Goal: Task Accomplishment & Management: Manage account settings

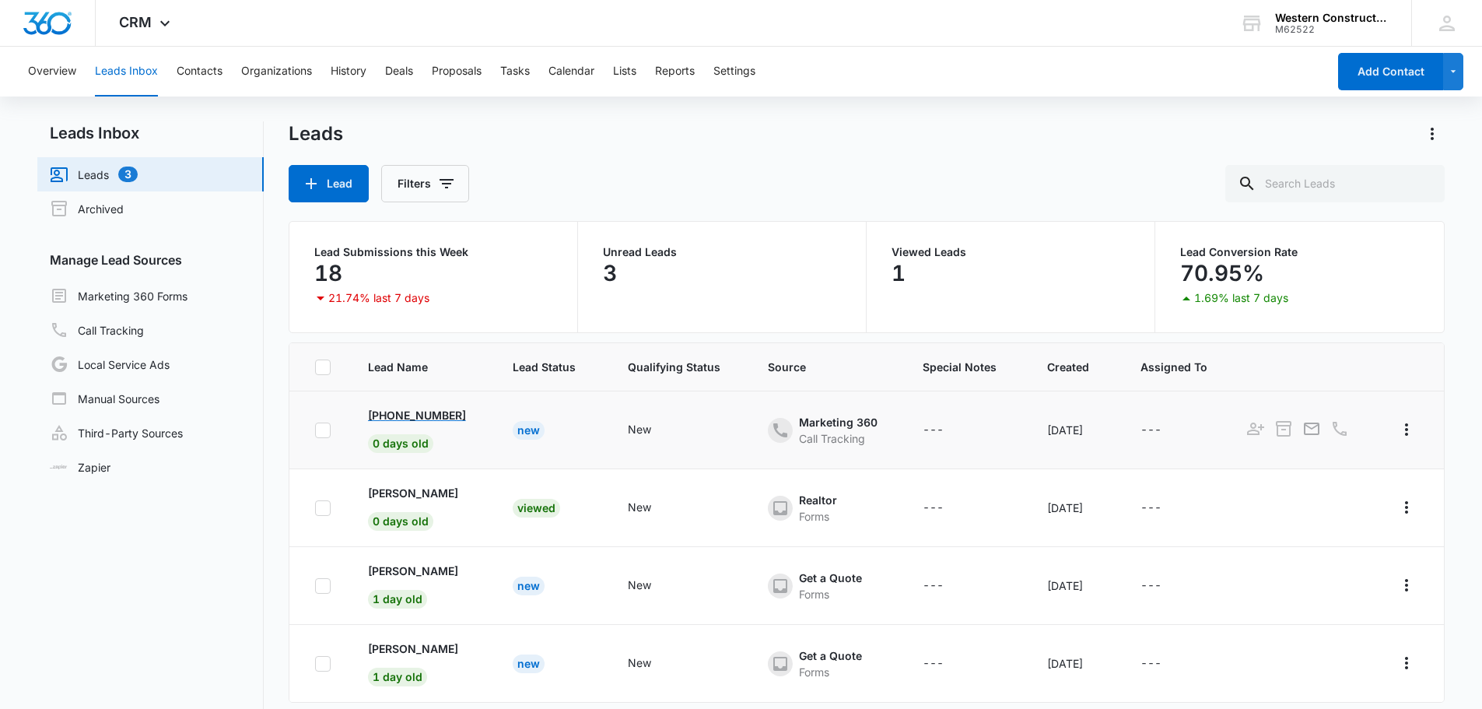
click at [407, 419] on p "[PHONE_NUMBER]" at bounding box center [417, 415] width 98 height 16
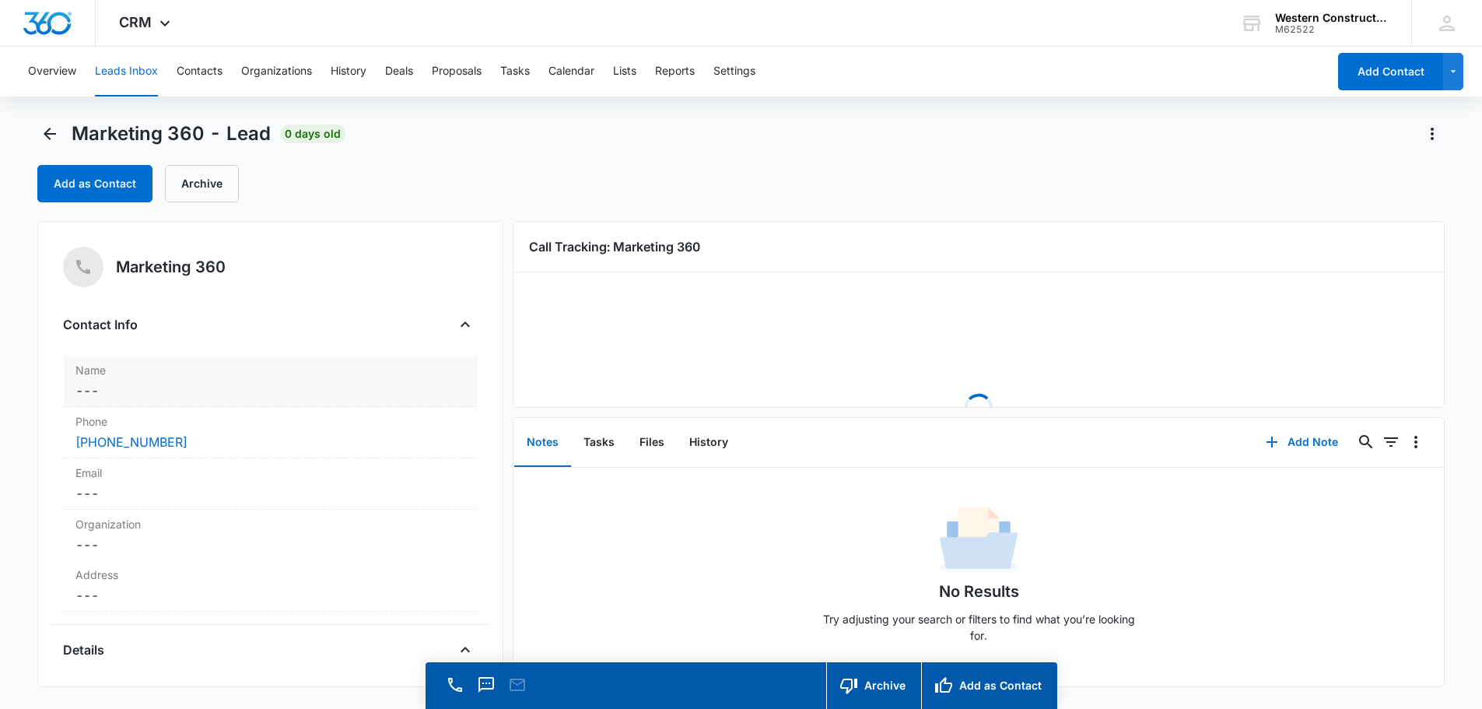
click at [102, 387] on dd "Cancel Save Changes ---" at bounding box center [270, 390] width 390 height 19
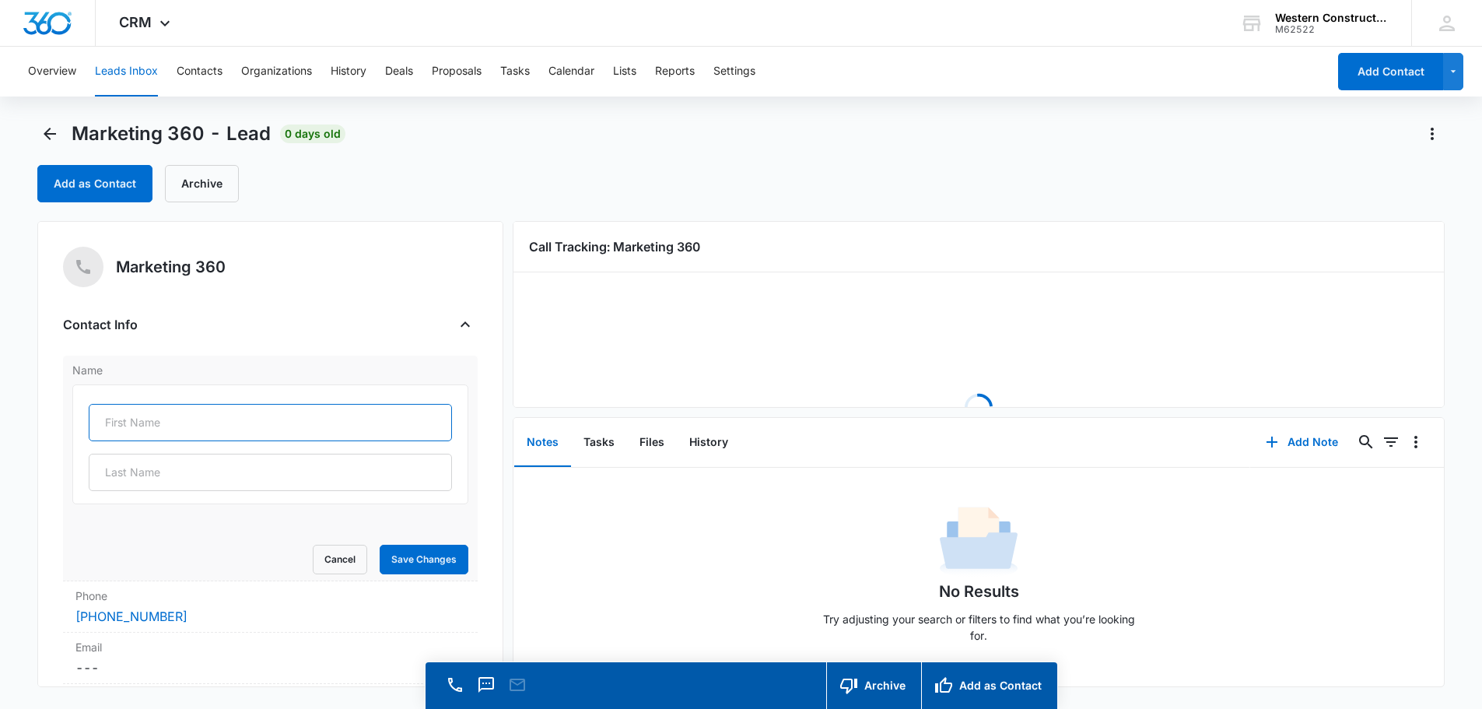
click at [125, 429] on input "text" at bounding box center [270, 422] width 363 height 37
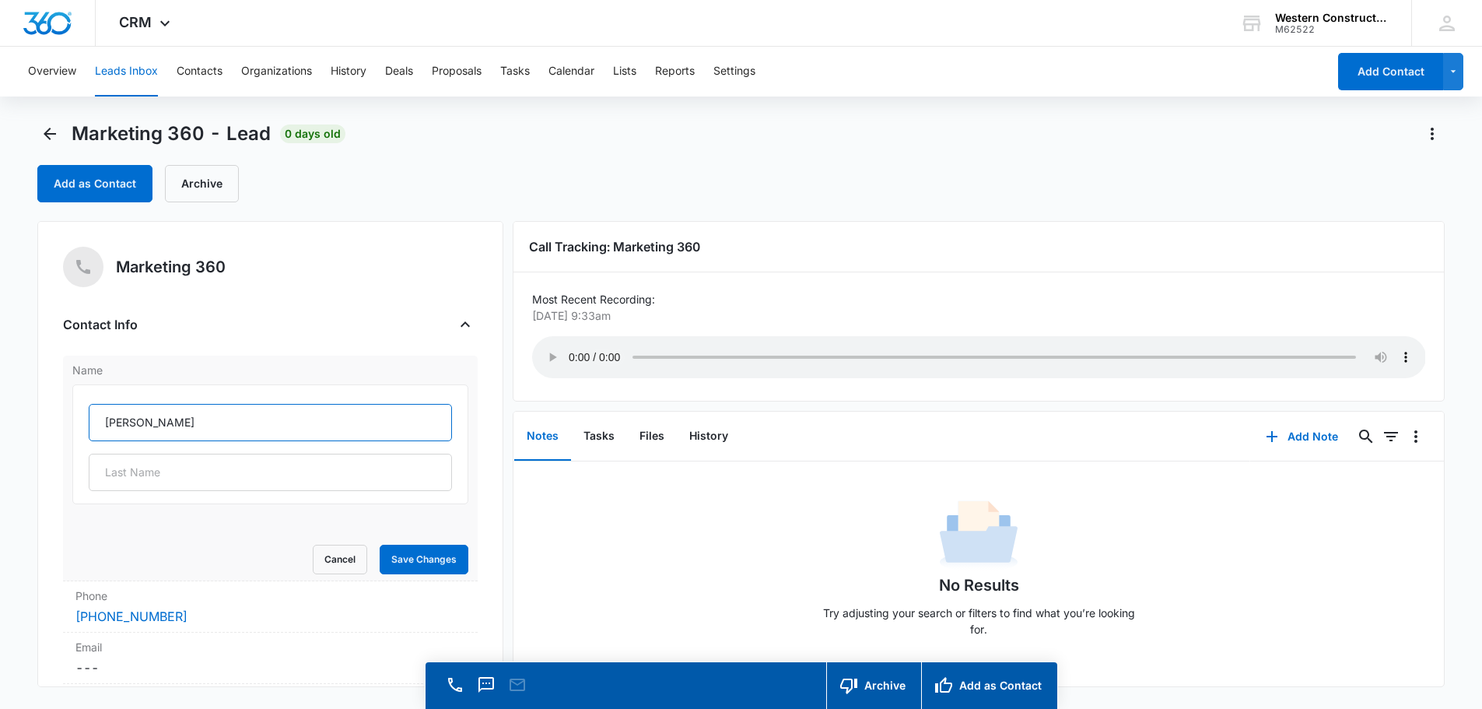
type input "[PERSON_NAME]"
click at [419, 561] on button "Save Changes" at bounding box center [424, 560] width 89 height 30
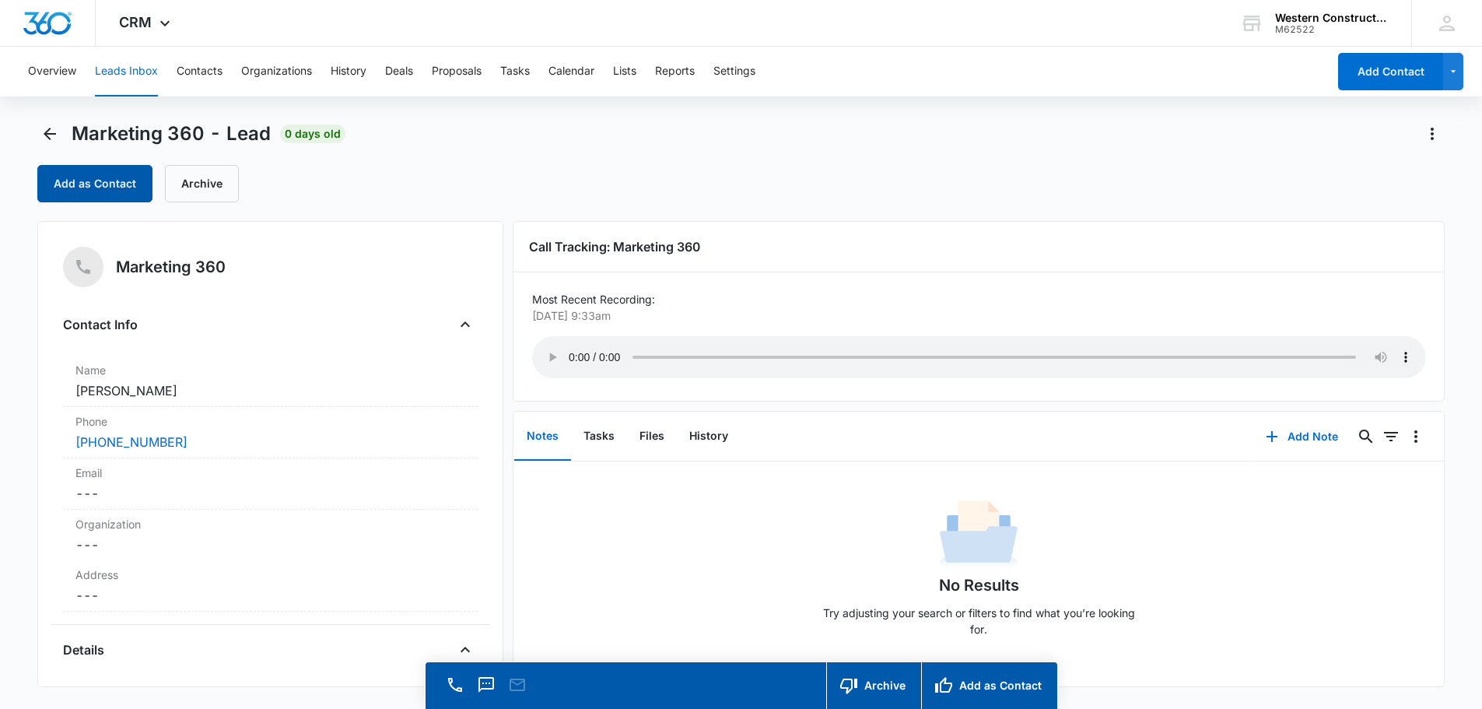
click at [97, 175] on button "Add as Contact" at bounding box center [94, 183] width 115 height 37
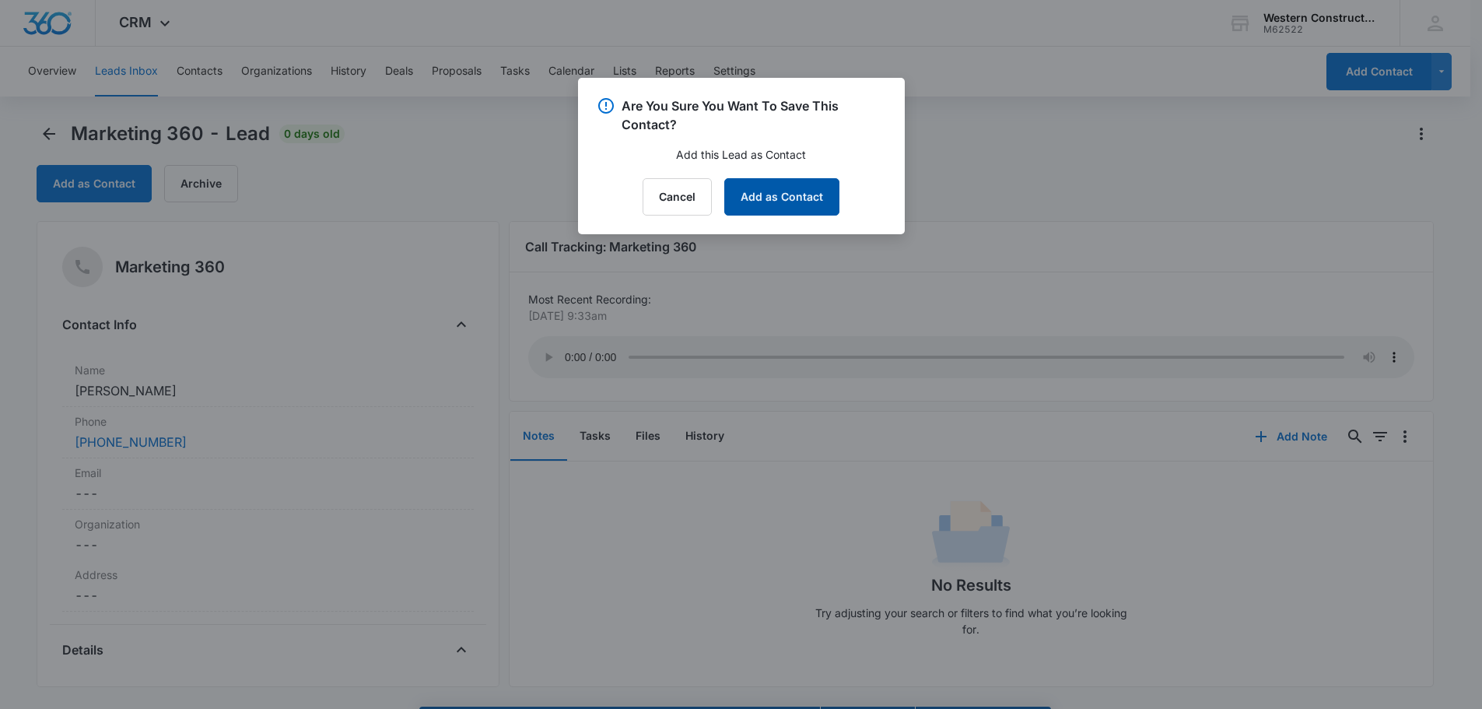
click at [767, 209] on button "Add as Contact" at bounding box center [781, 196] width 115 height 37
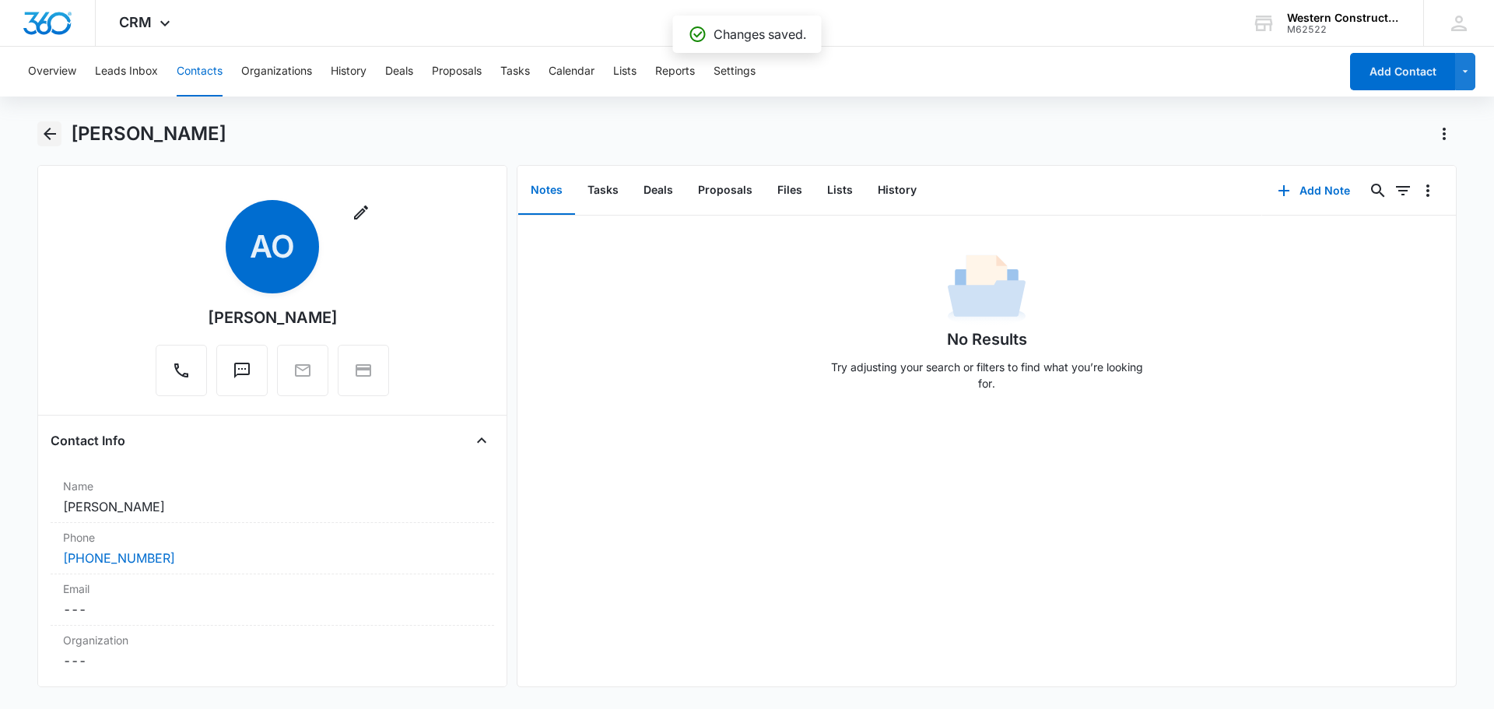
click at [43, 127] on icon "Back" at bounding box center [49, 133] width 19 height 19
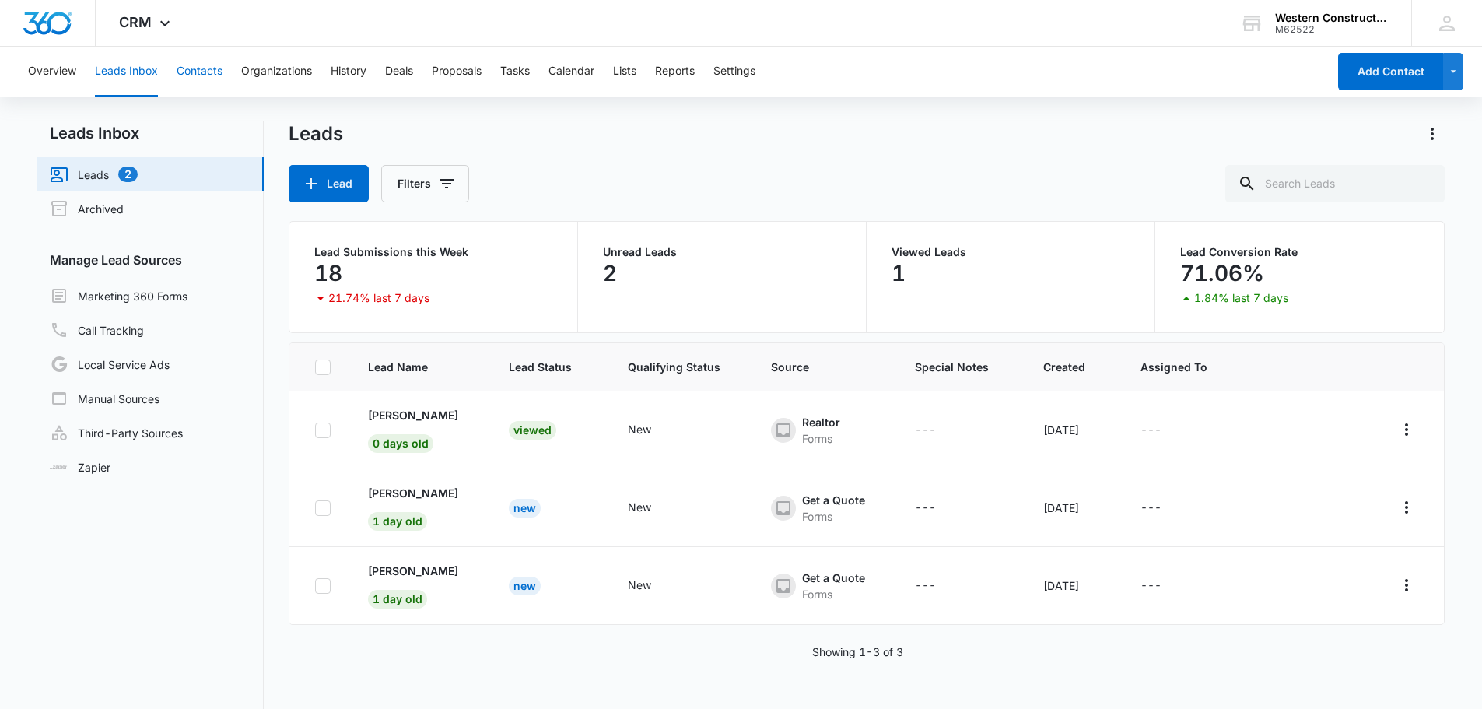
drag, startPoint x: 203, startPoint y: 74, endPoint x: 220, endPoint y: 76, distance: 17.3
click at [207, 74] on button "Contacts" at bounding box center [200, 72] width 46 height 50
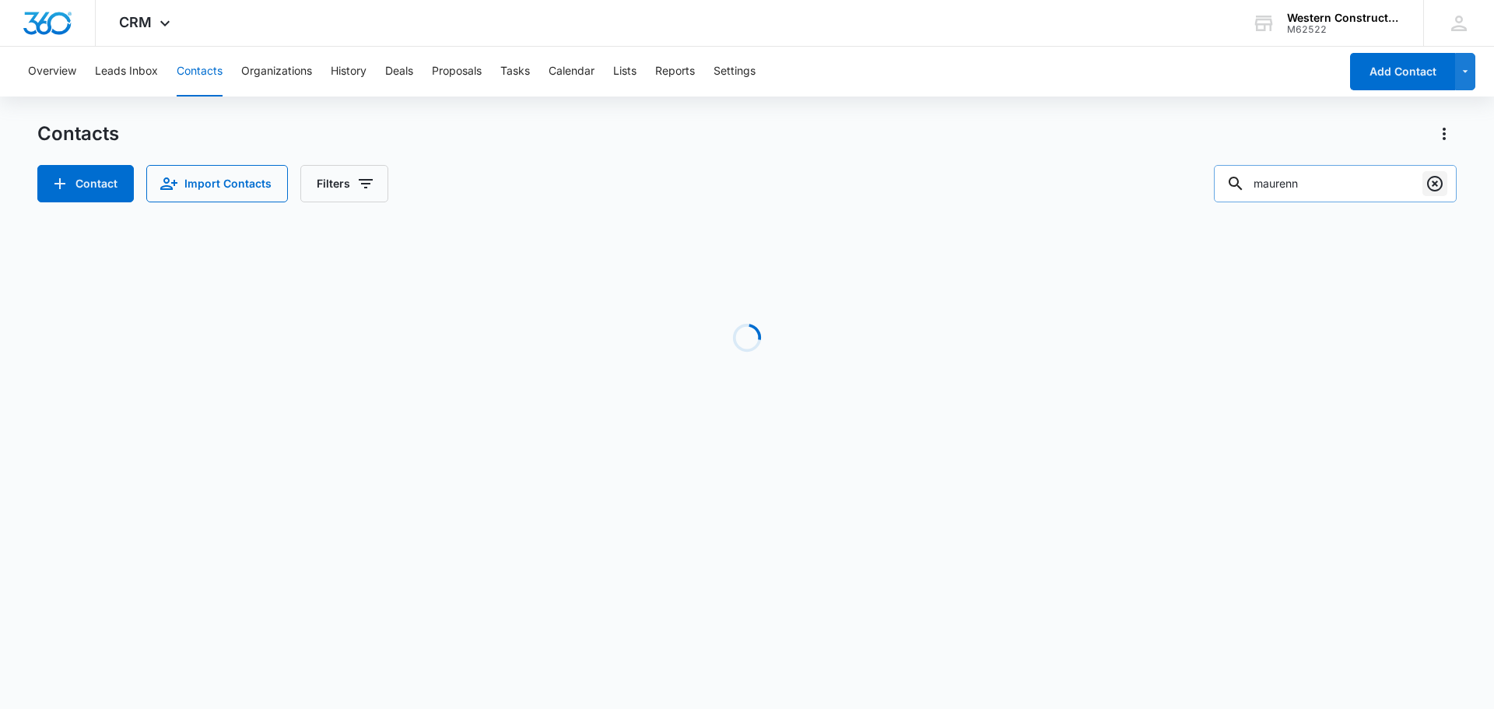
click at [1434, 184] on icon "Clear" at bounding box center [1435, 184] width 16 height 16
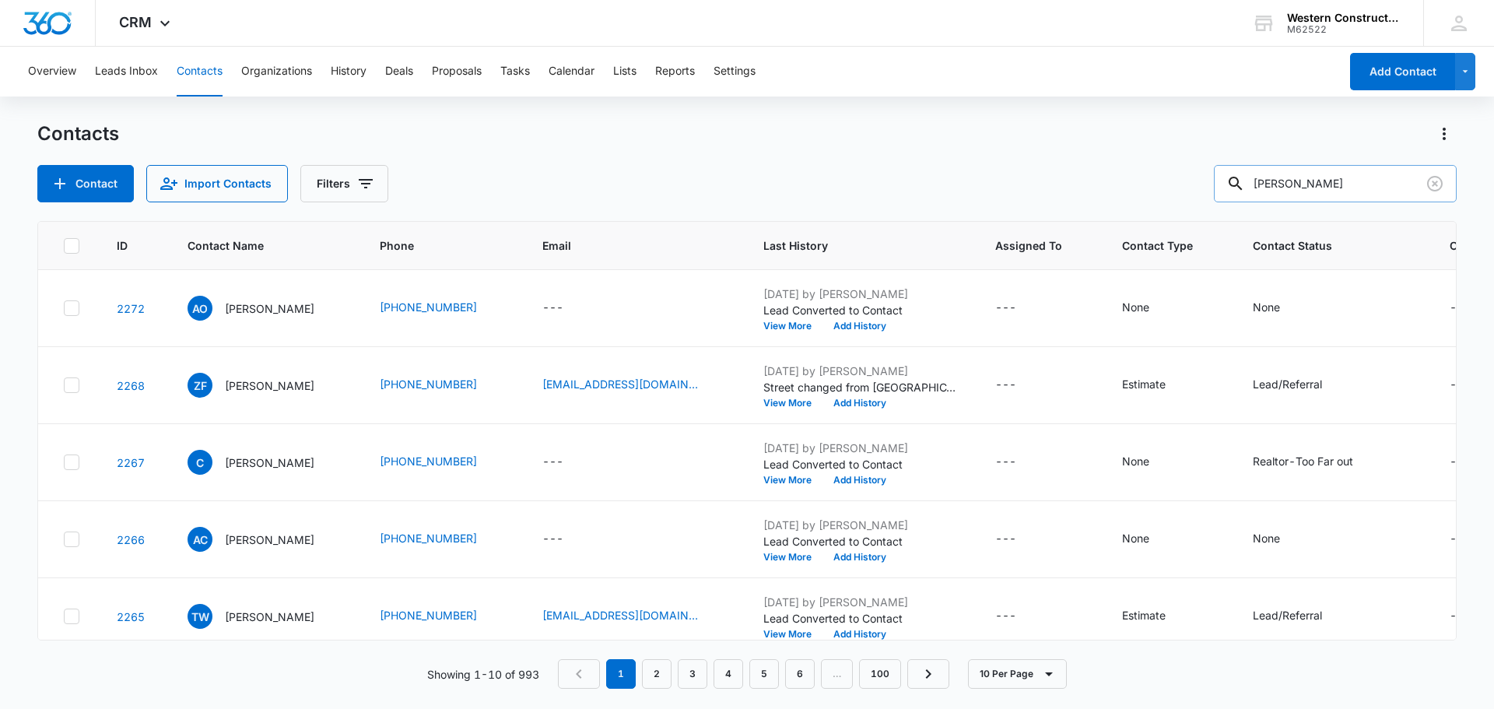
type input "[PERSON_NAME]"
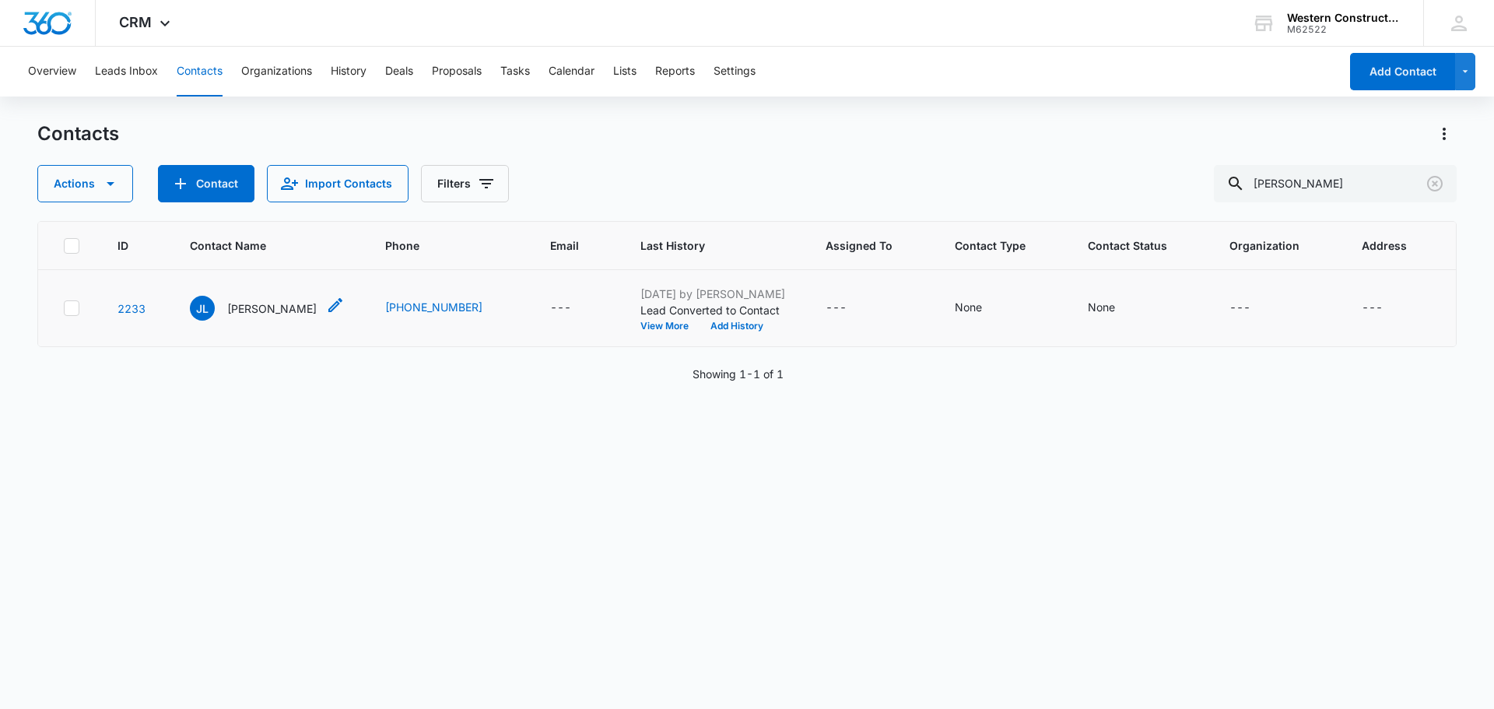
click at [254, 310] on p "[PERSON_NAME]" at bounding box center [271, 308] width 89 height 16
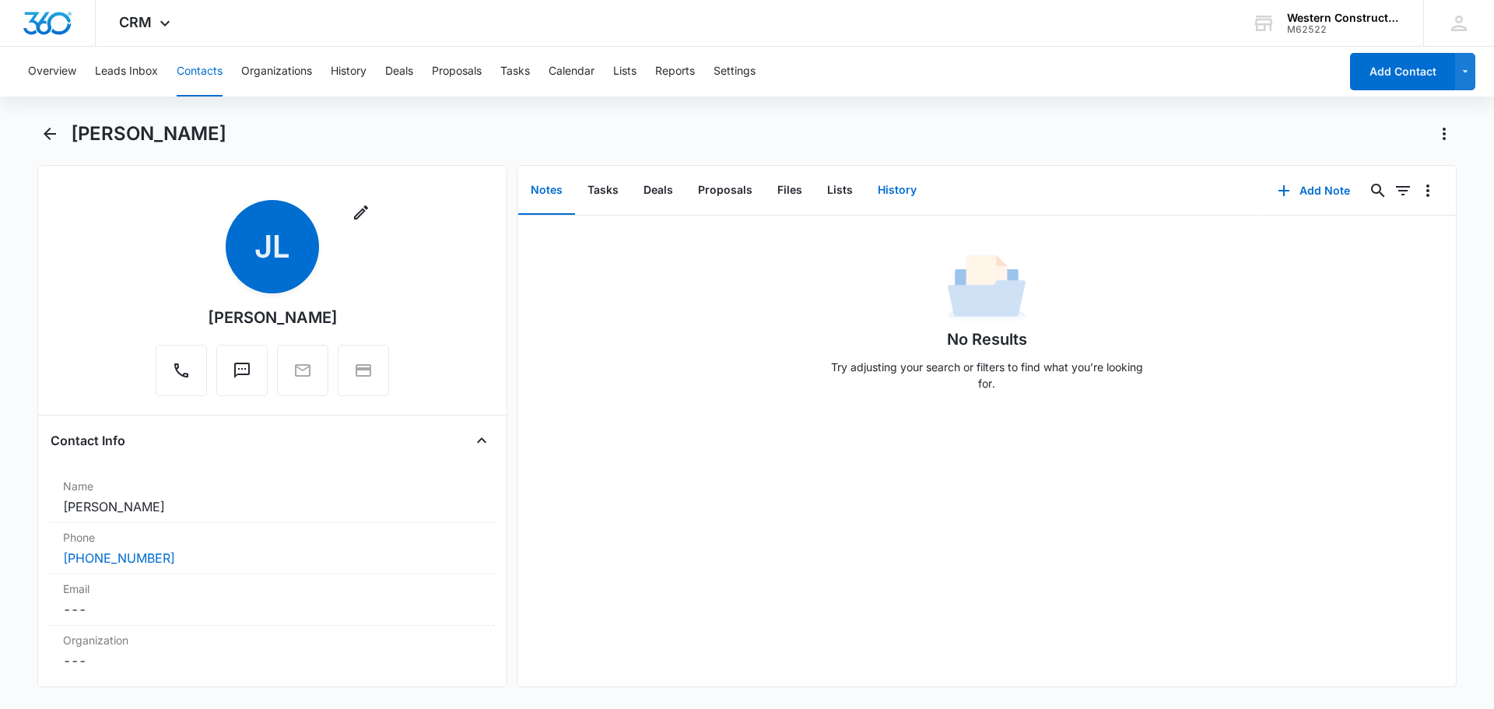
click at [898, 193] on button "History" at bounding box center [897, 190] width 64 height 48
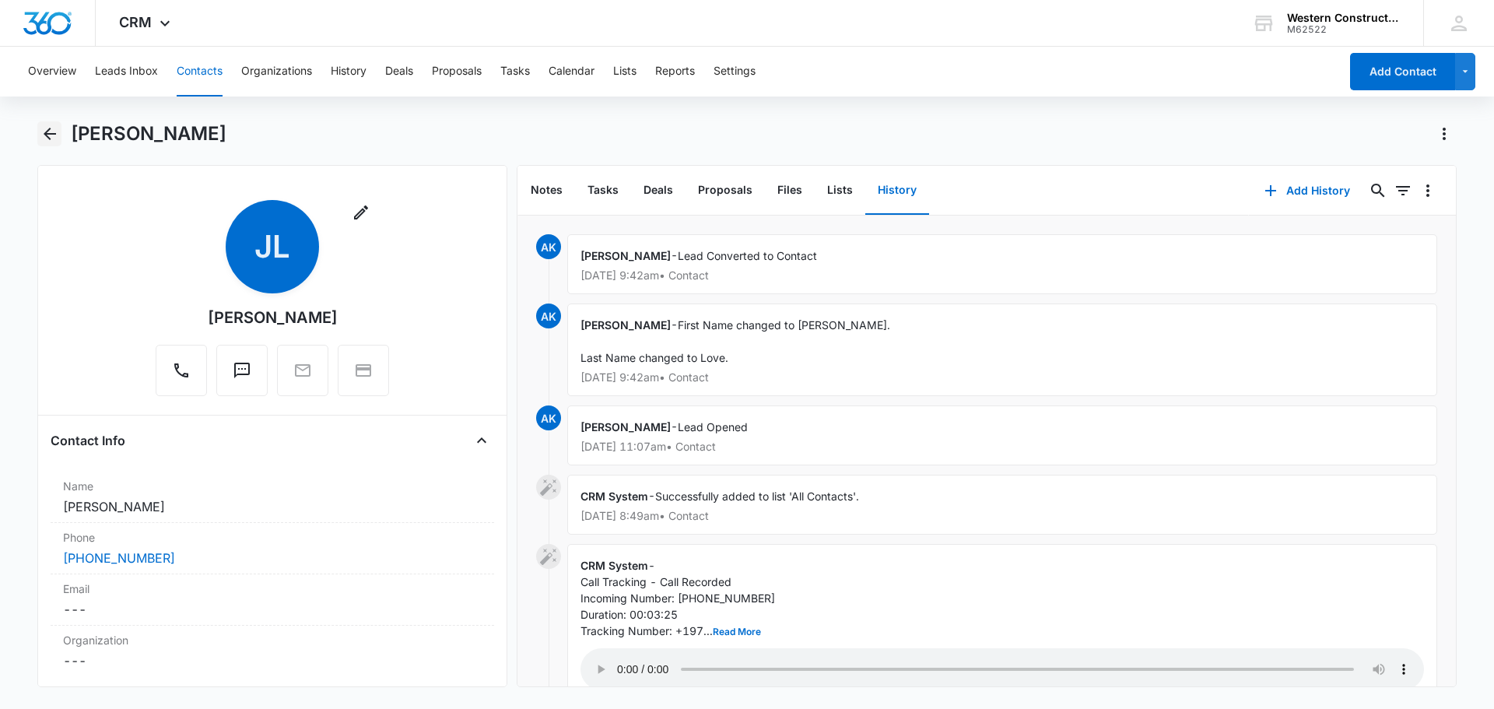
drag, startPoint x: 38, startPoint y: 136, endPoint x: 51, endPoint y: 136, distance: 12.4
click at [38, 136] on button "Back" at bounding box center [49, 133] width 24 height 25
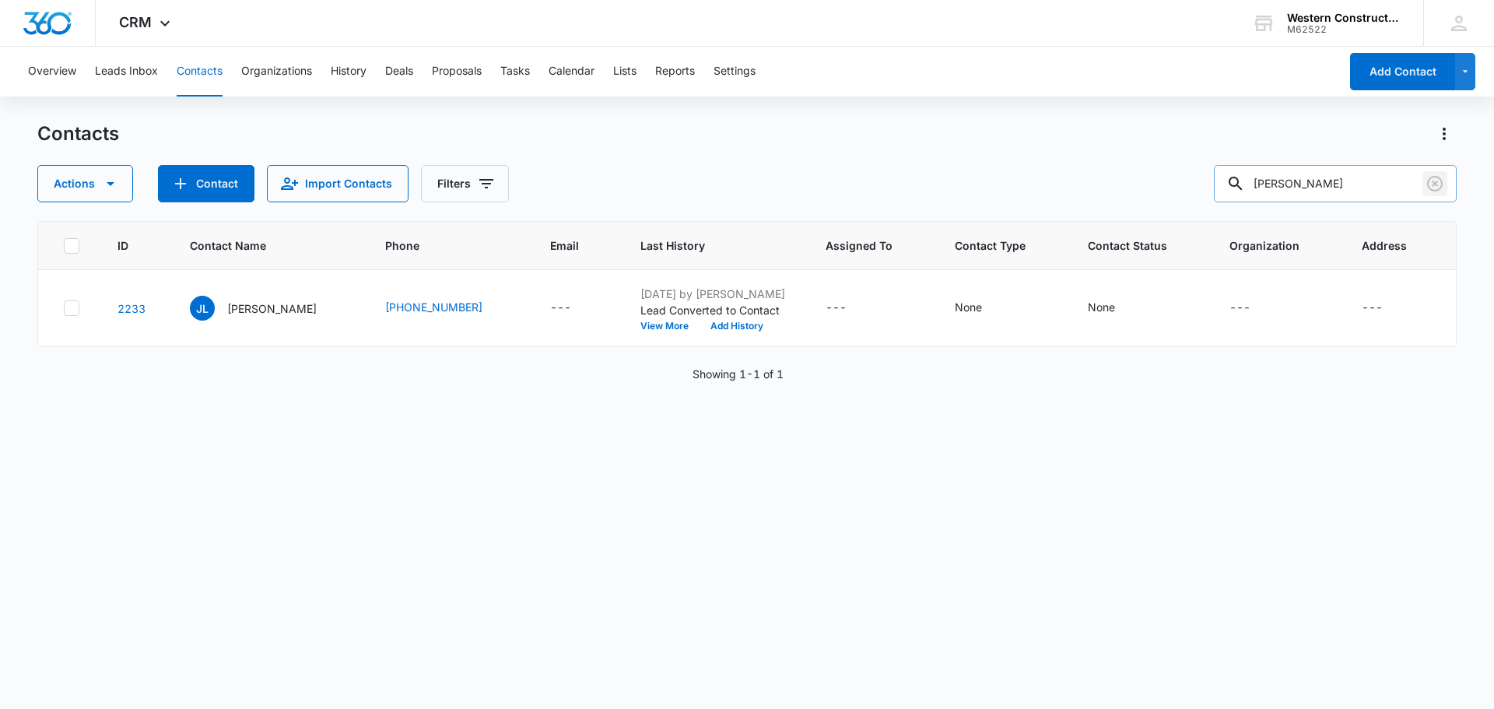
drag, startPoint x: 1434, startPoint y: 183, endPoint x: 1406, endPoint y: 188, distance: 28.5
click at [1434, 184] on icon "Clear" at bounding box center [1435, 184] width 16 height 16
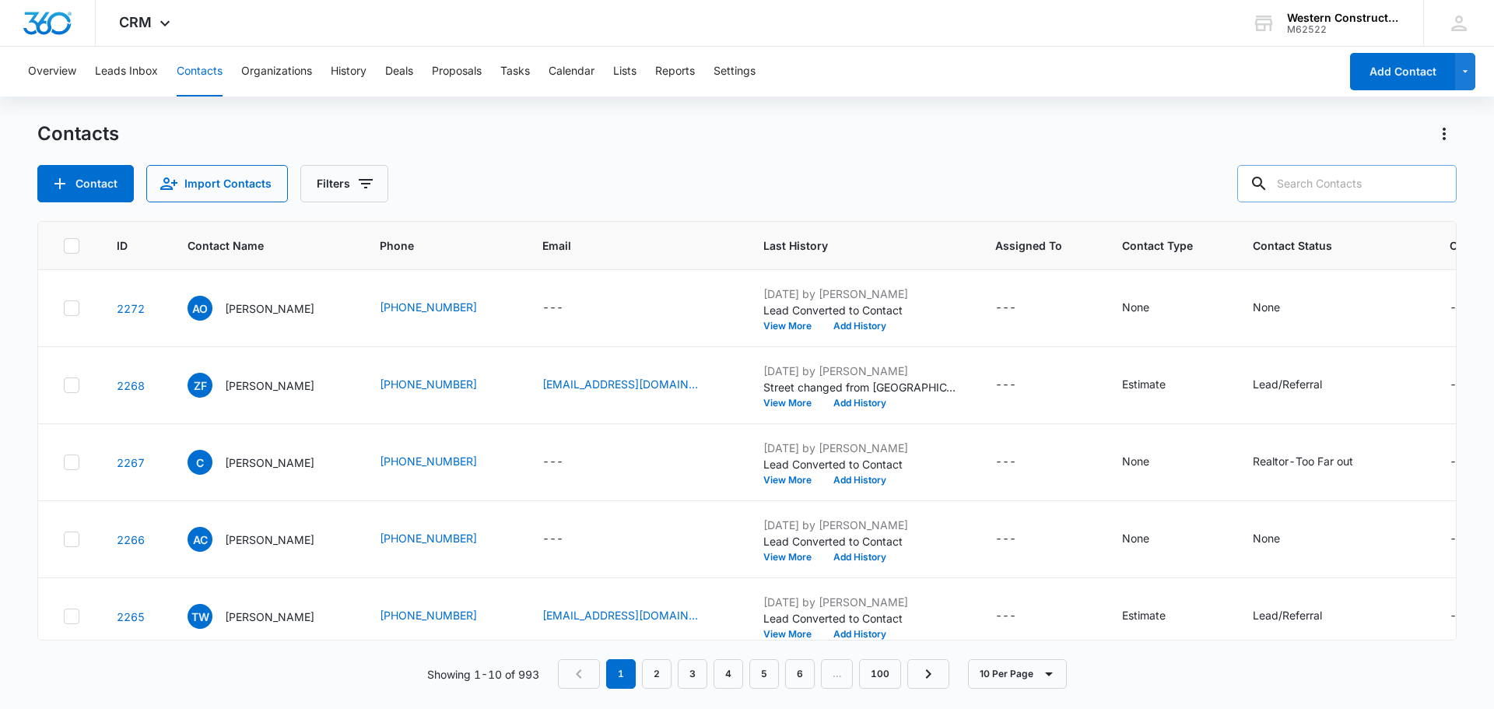
click at [1343, 179] on input "text" at bounding box center [1346, 183] width 219 height 37
type input "[PERSON_NAME]"
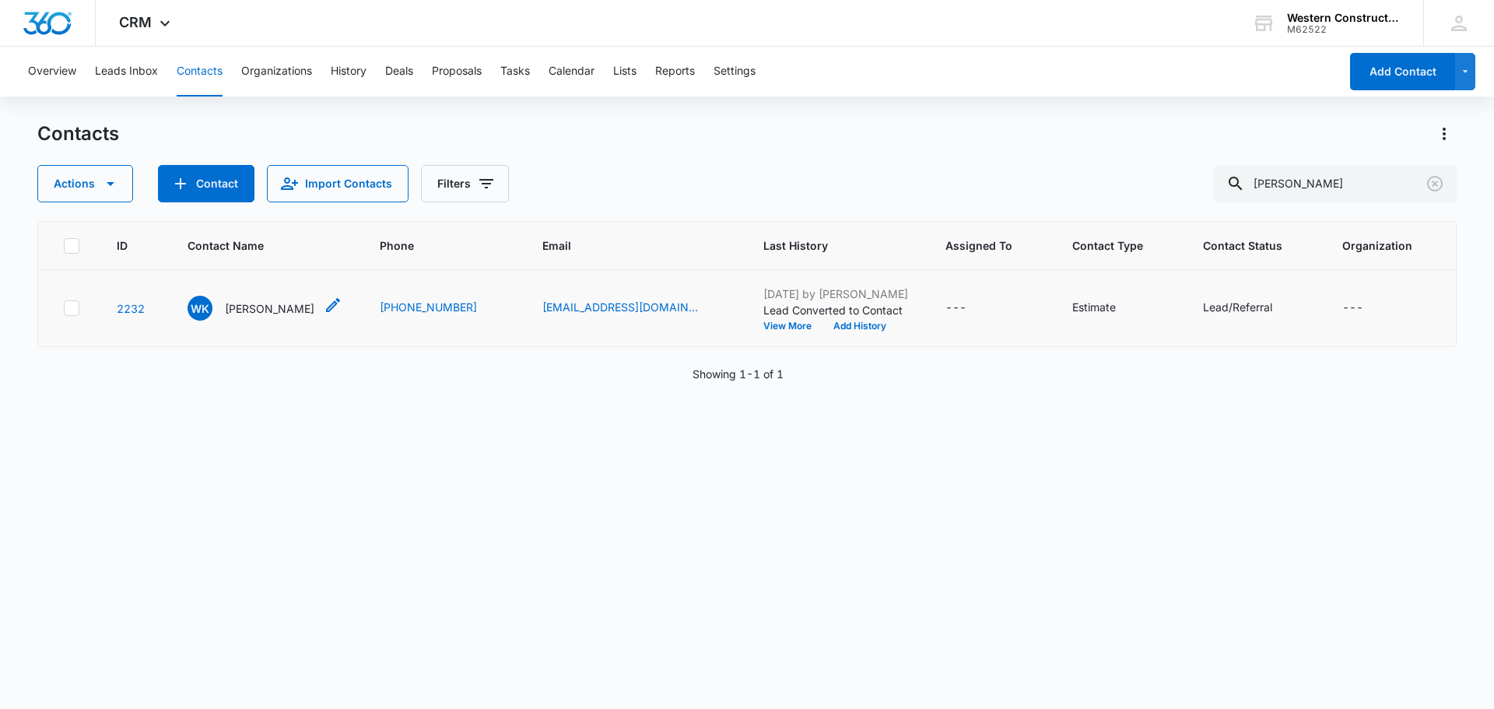
click at [256, 317] on p "[PERSON_NAME]" at bounding box center [269, 308] width 89 height 16
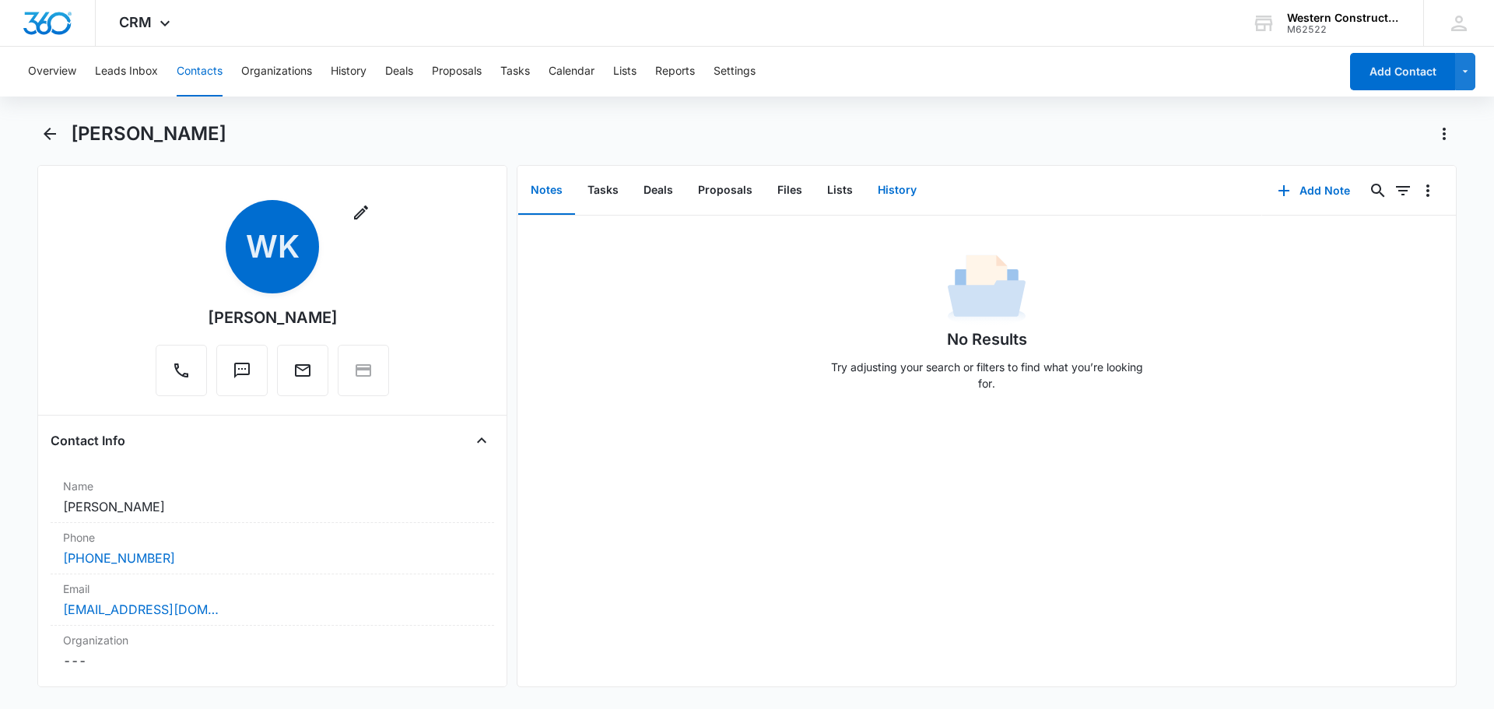
click at [892, 194] on button "History" at bounding box center [897, 190] width 64 height 48
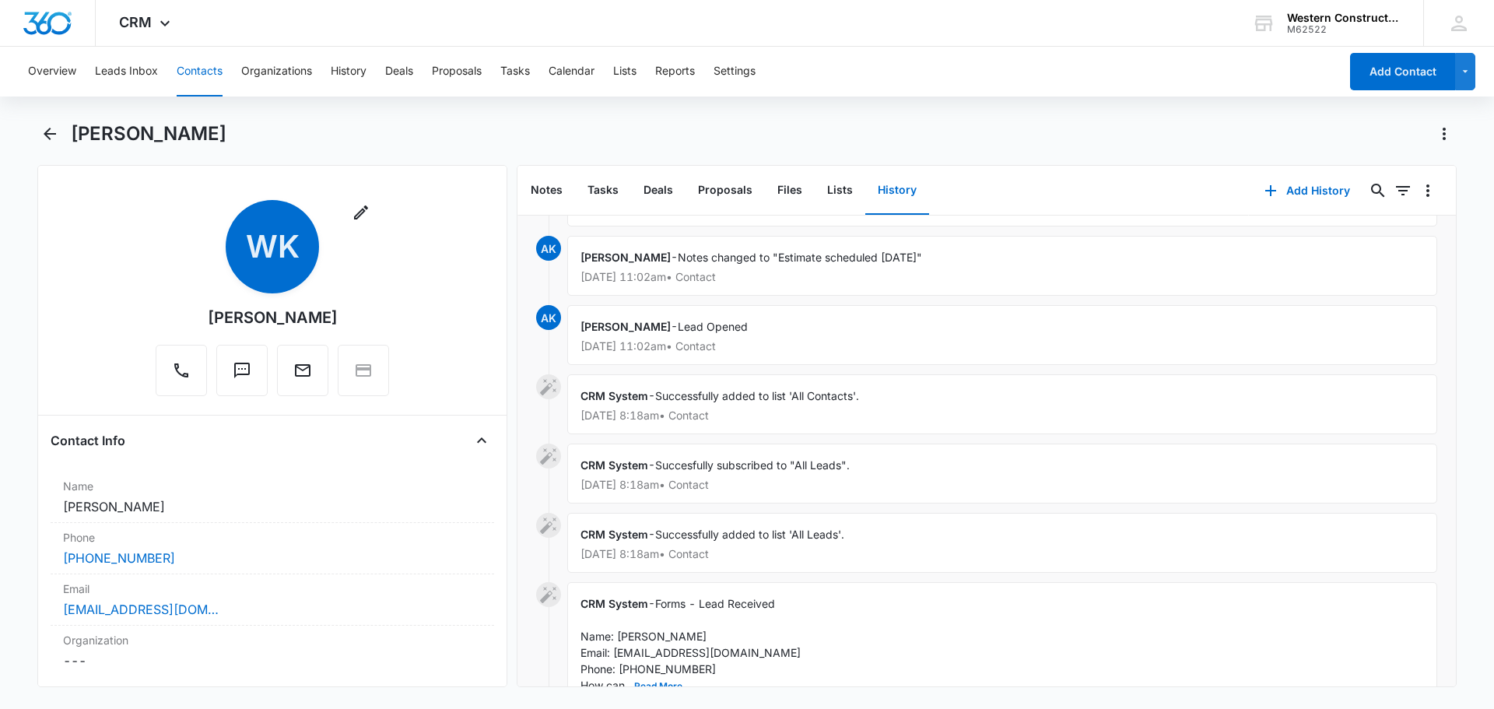
scroll to position [138, 0]
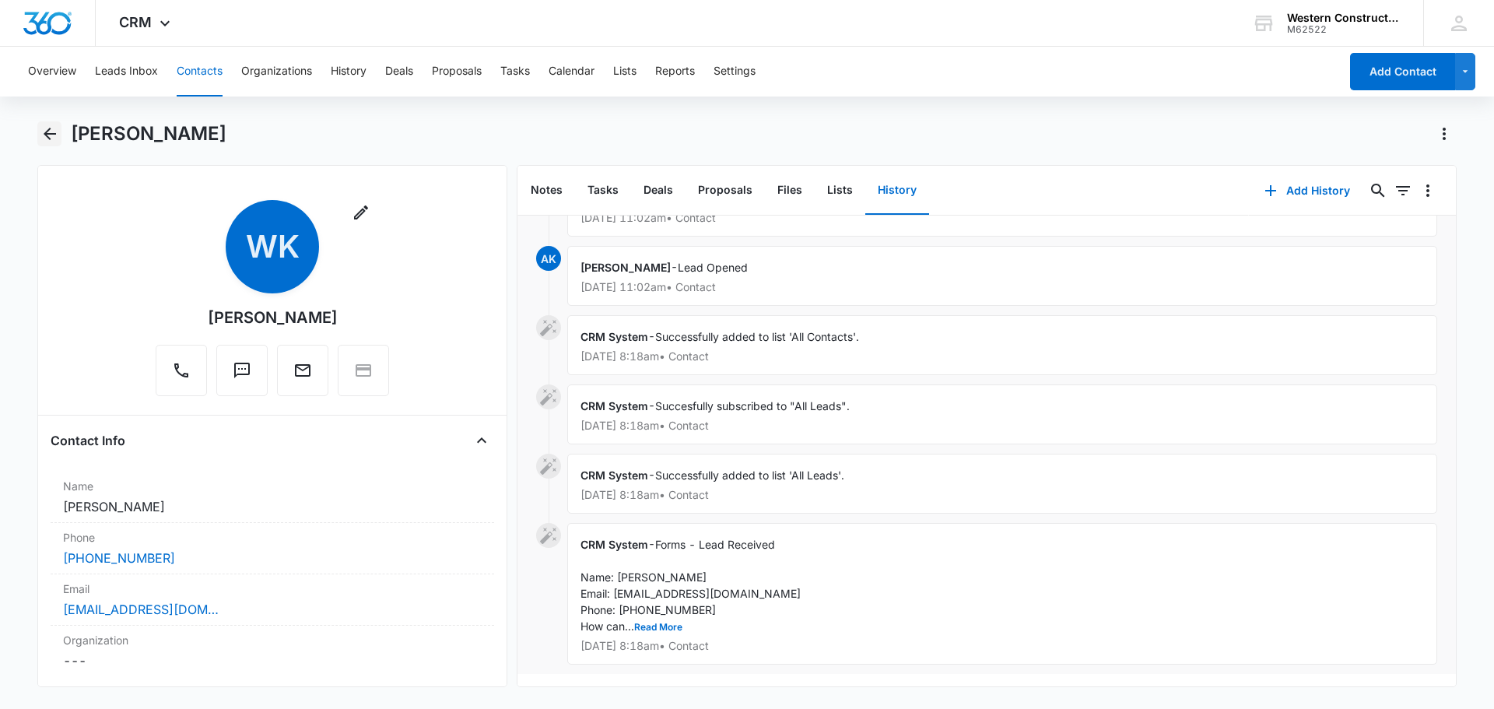
click at [54, 129] on icon "Back" at bounding box center [49, 133] width 19 height 19
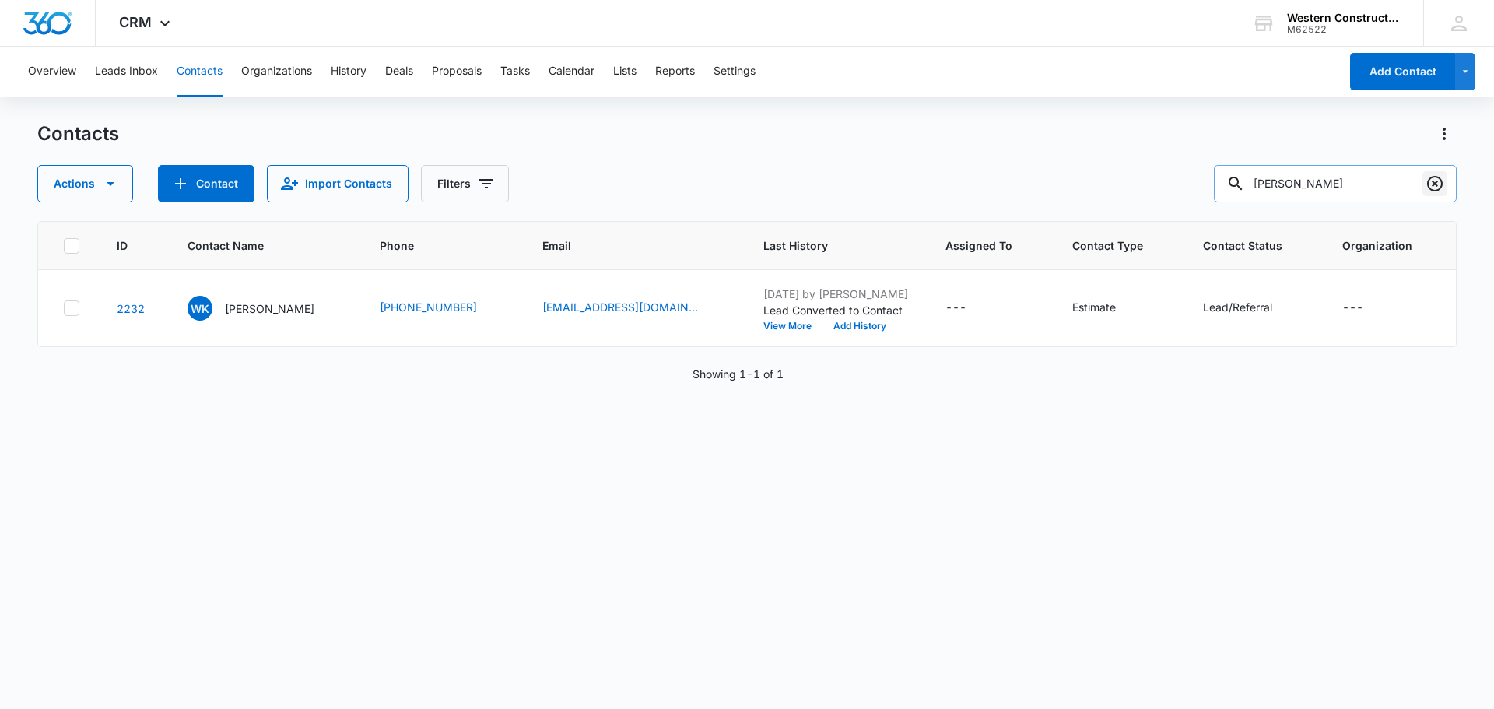
click at [1430, 193] on button "Clear" at bounding box center [1434, 183] width 25 height 25
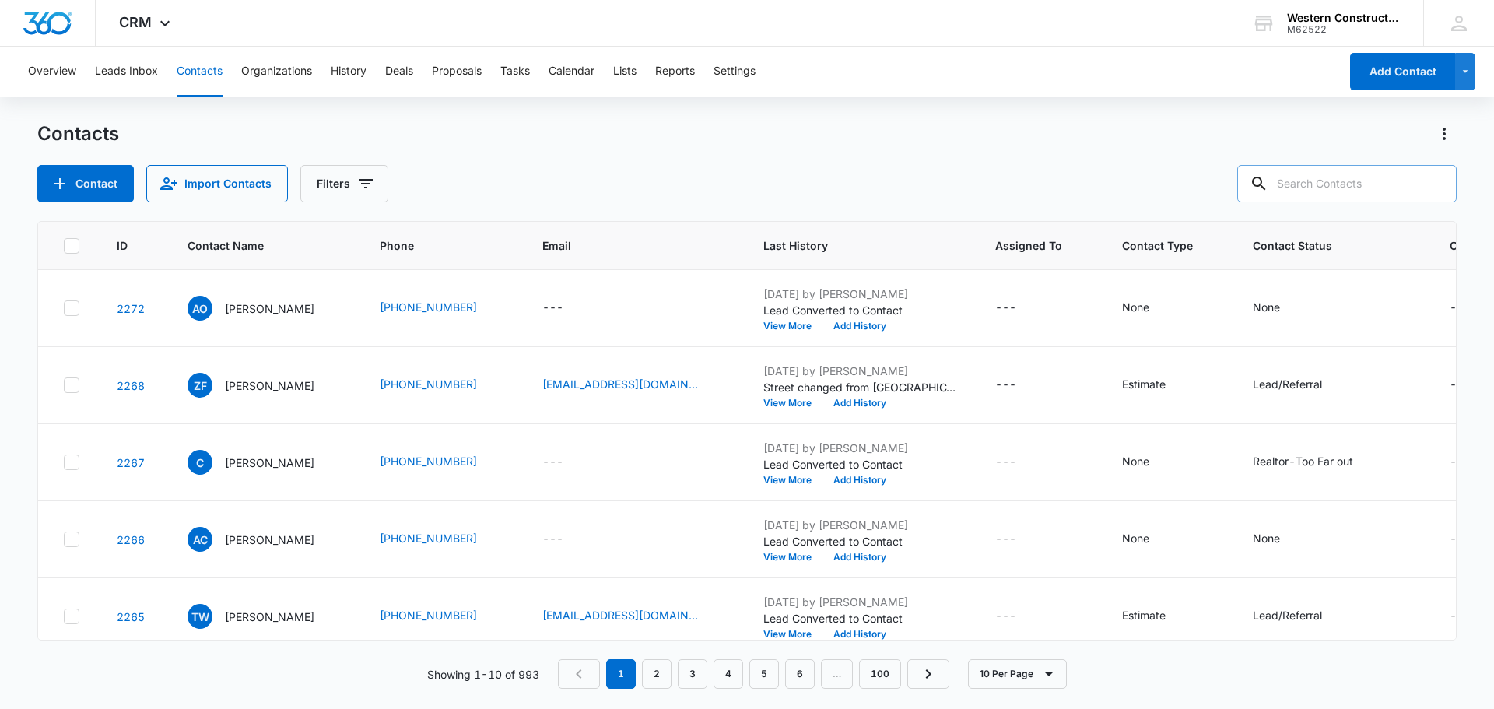
click at [1307, 190] on input "text" at bounding box center [1346, 183] width 219 height 37
type input "[PERSON_NAME]"
